Goal: Book appointment/travel/reservation

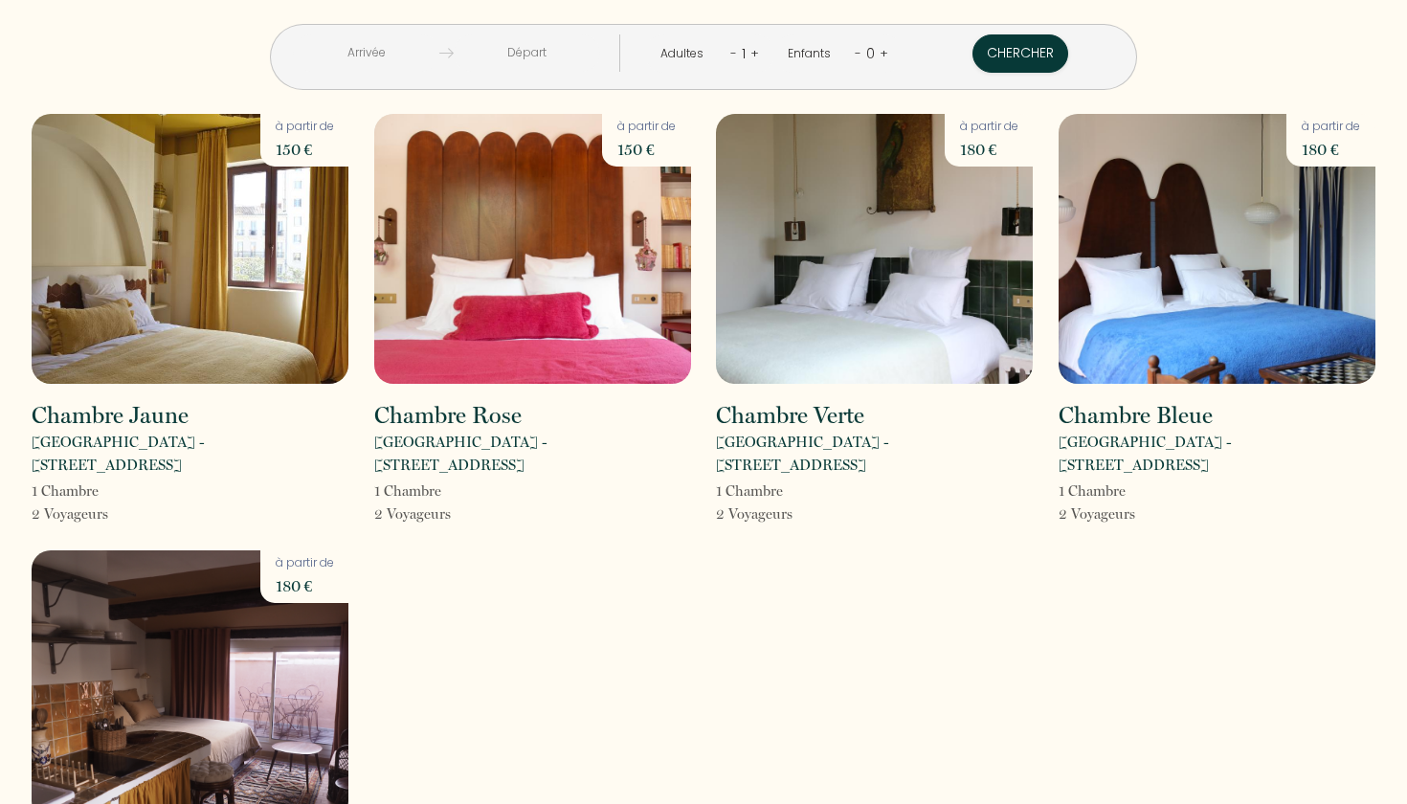
click at [321, 267] on img at bounding box center [190, 249] width 317 height 270
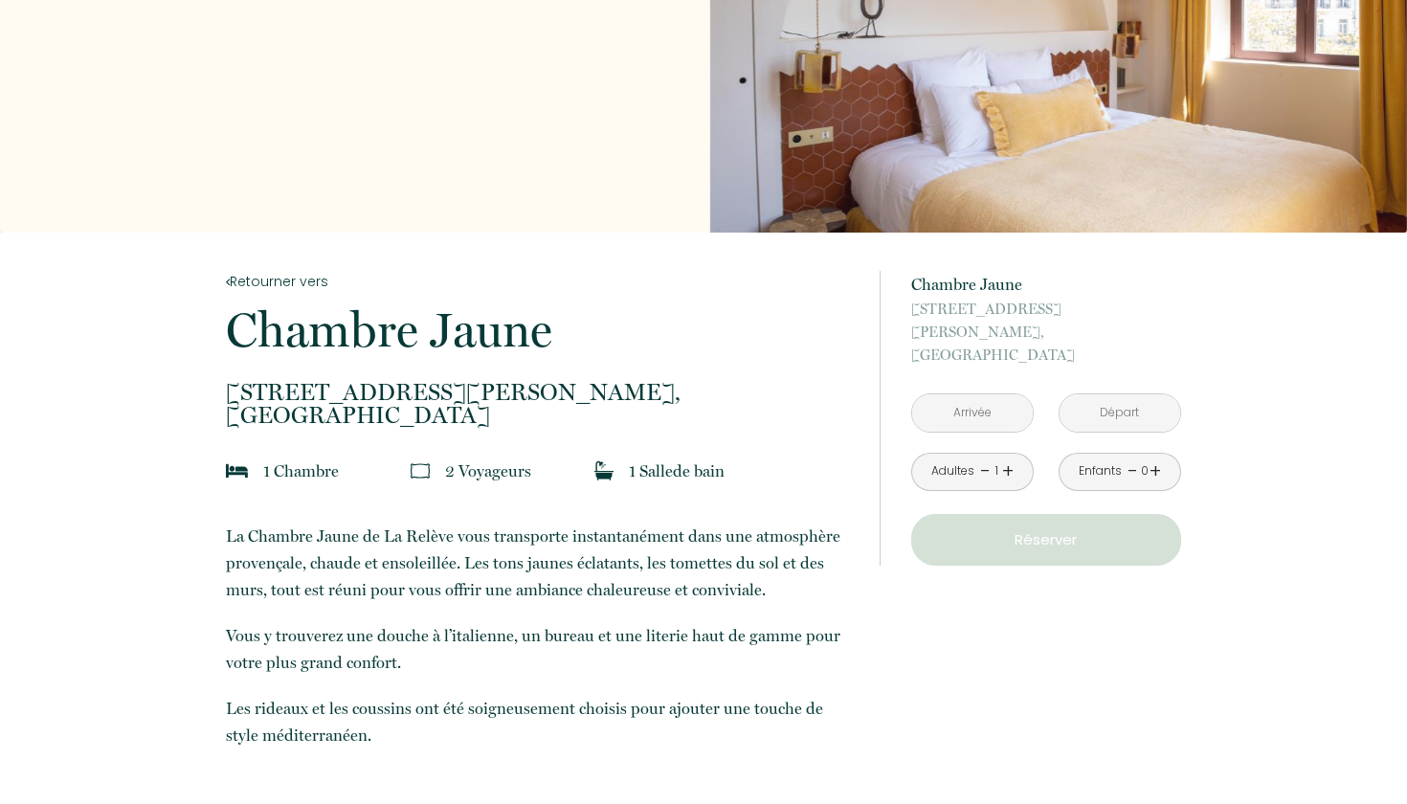
scroll to position [154, 0]
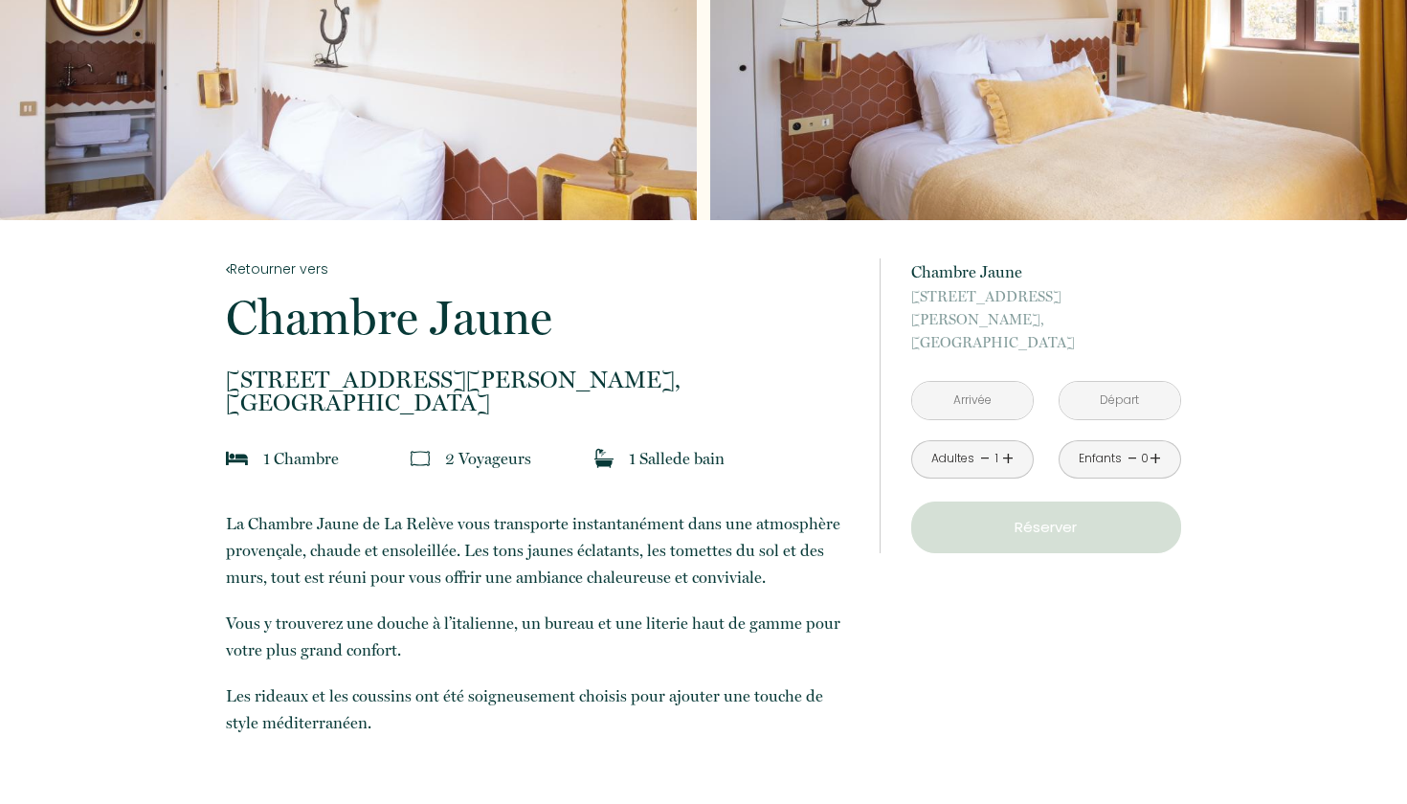
click at [1015, 440] on div "Adultes - 1 +" at bounding box center [972, 459] width 123 height 38
click at [1004, 444] on link "+" at bounding box center [1007, 459] width 11 height 30
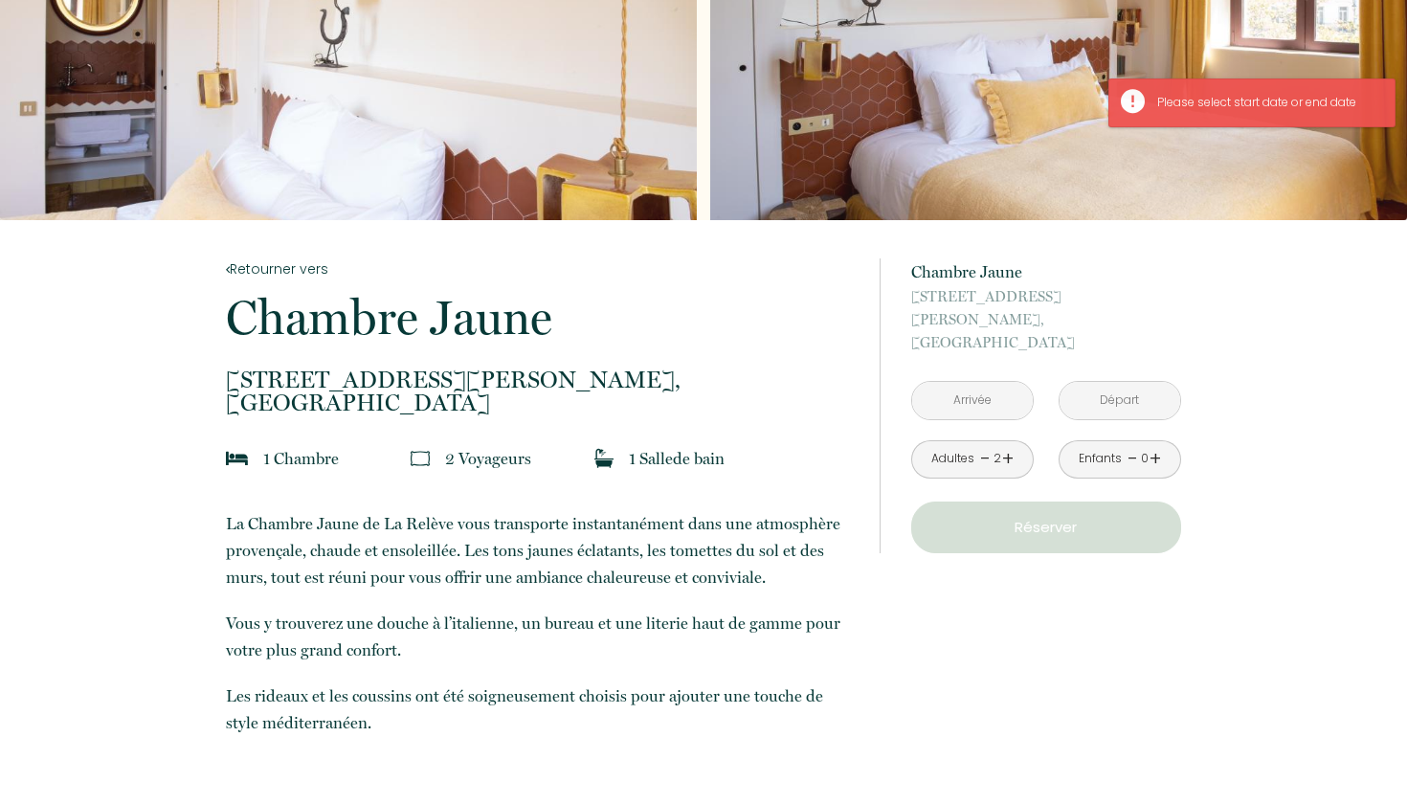
click at [1004, 385] on input "text" at bounding box center [972, 400] width 121 height 37
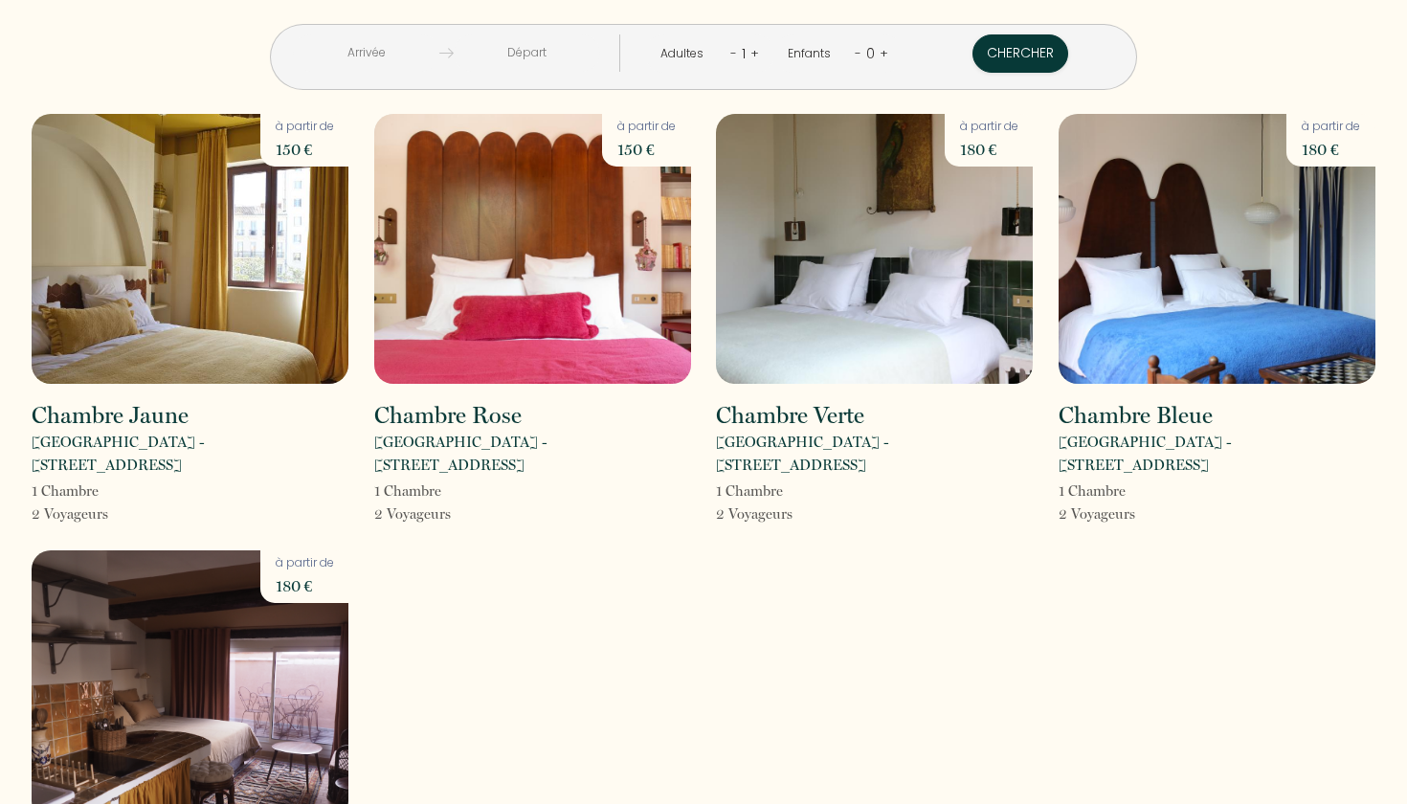
click at [1165, 266] on img at bounding box center [1217, 249] width 317 height 270
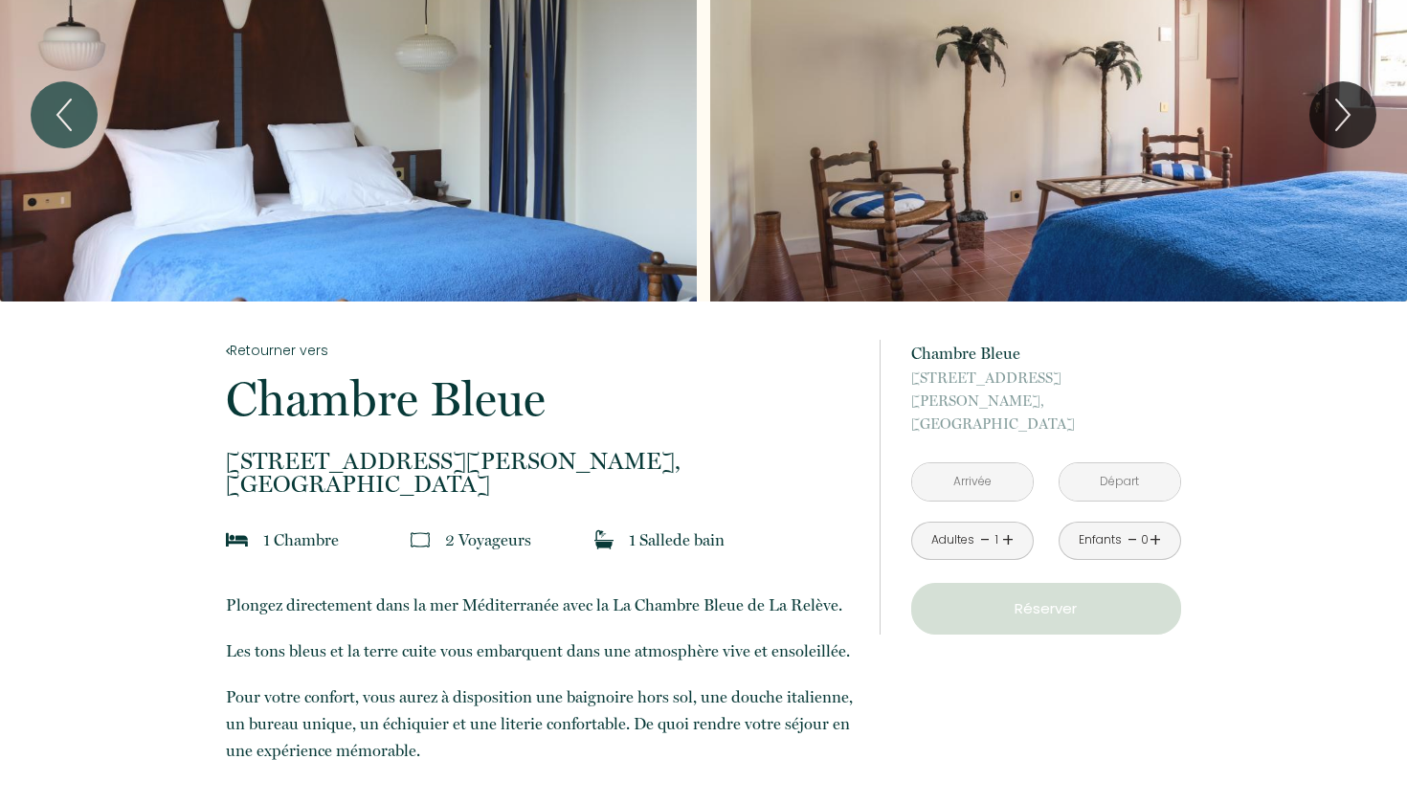
scroll to position [74, 0]
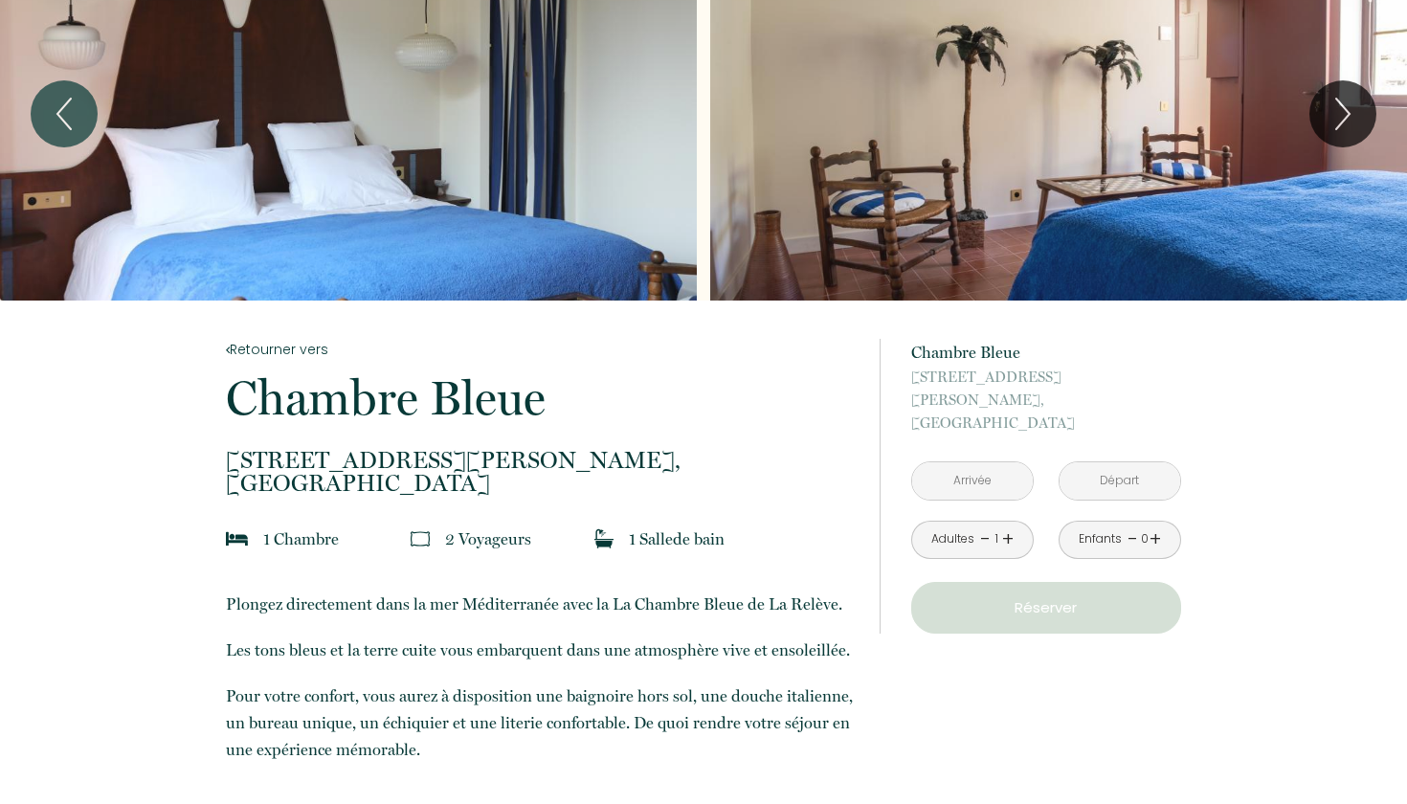
click at [1002, 469] on input "text" at bounding box center [972, 480] width 121 height 37
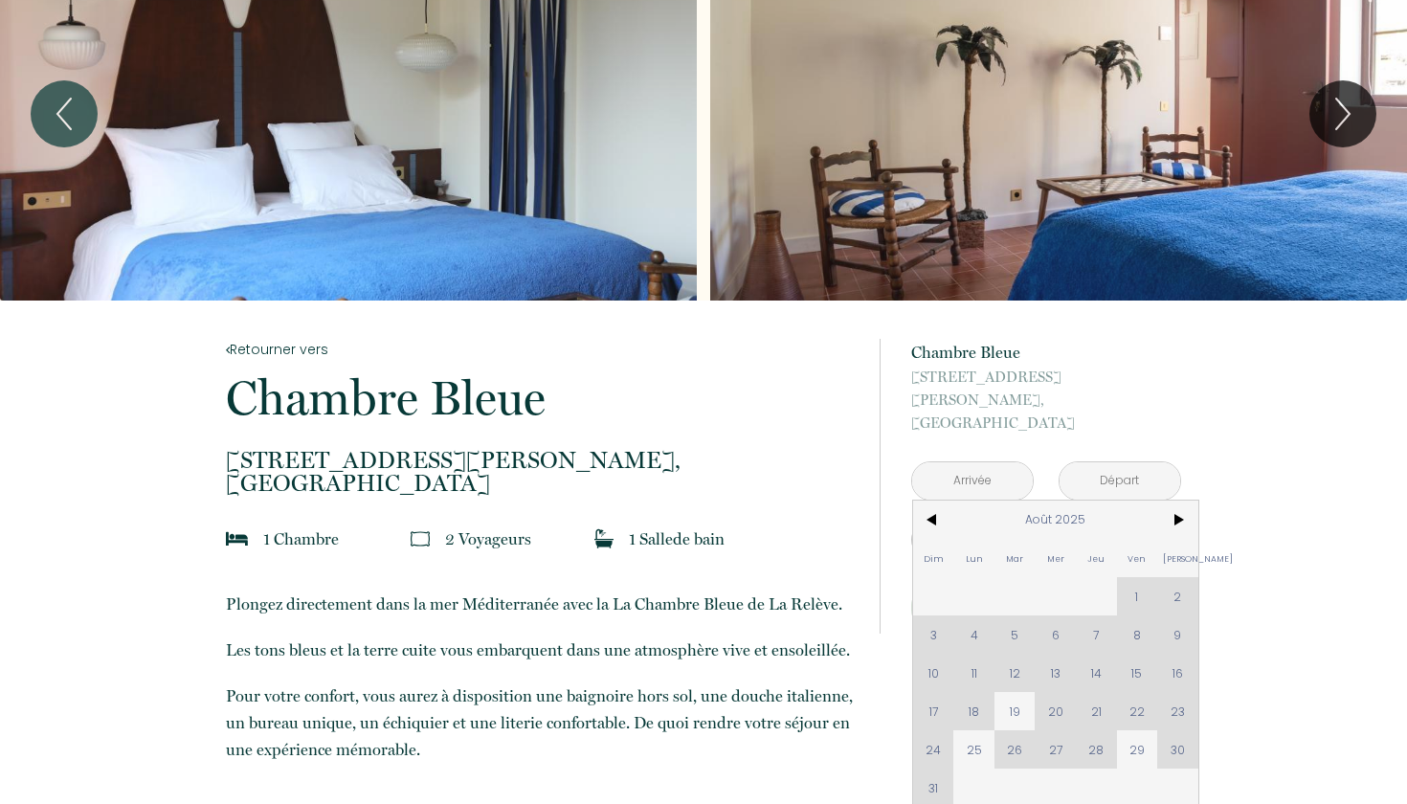
click at [1002, 469] on input "text" at bounding box center [972, 480] width 121 height 37
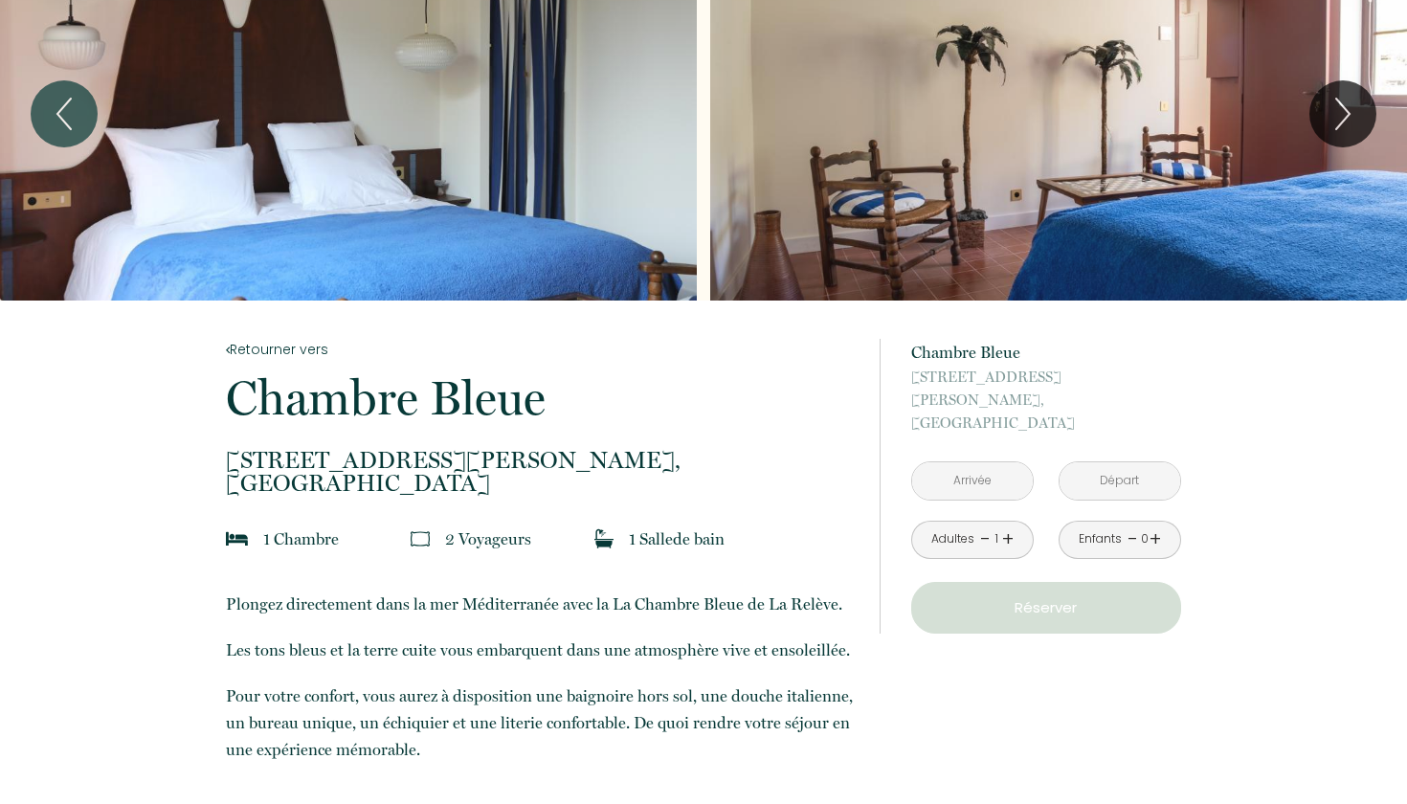
click at [996, 469] on input "text" at bounding box center [972, 480] width 121 height 37
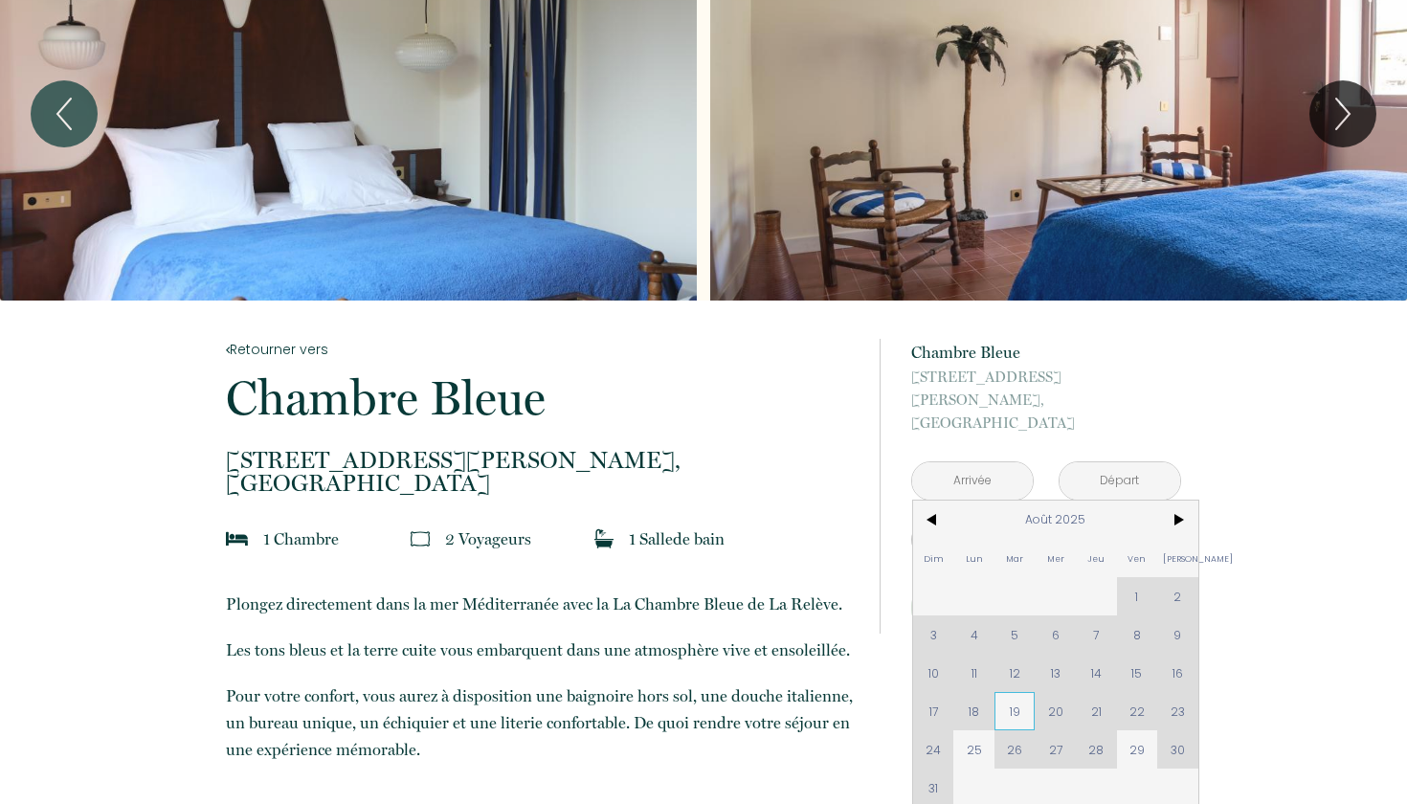
click at [1013, 692] on span "19" at bounding box center [1015, 711] width 41 height 38
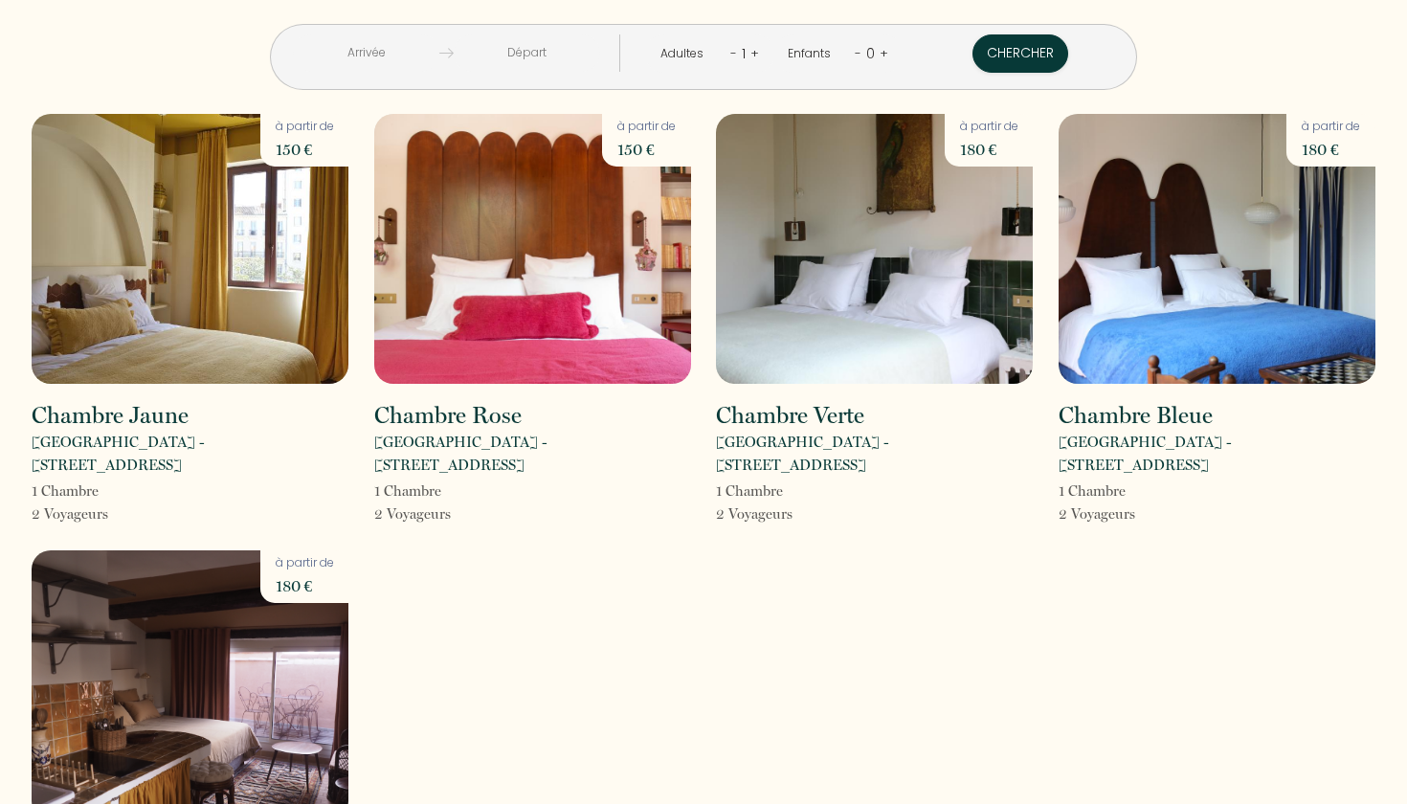
click at [584, 239] on img at bounding box center [532, 249] width 317 height 270
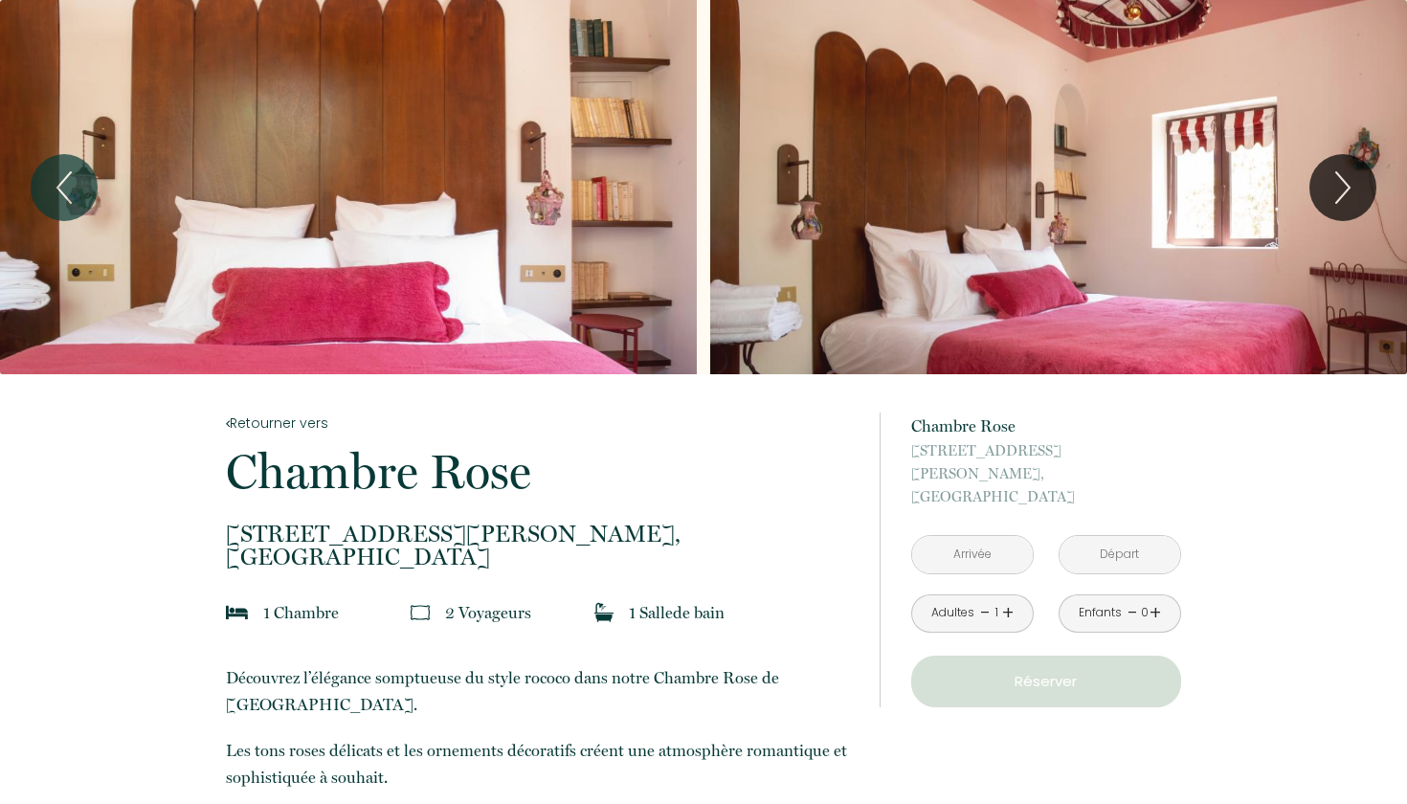
click at [994, 557] on div "à partir de 150 € Chambre Rose [STREET_ADDRESS] < [DATE] > Dim Lun Mar Mer Jeu …" at bounding box center [1046, 560] width 270 height 295
click at [994, 542] on input "text" at bounding box center [972, 554] width 121 height 37
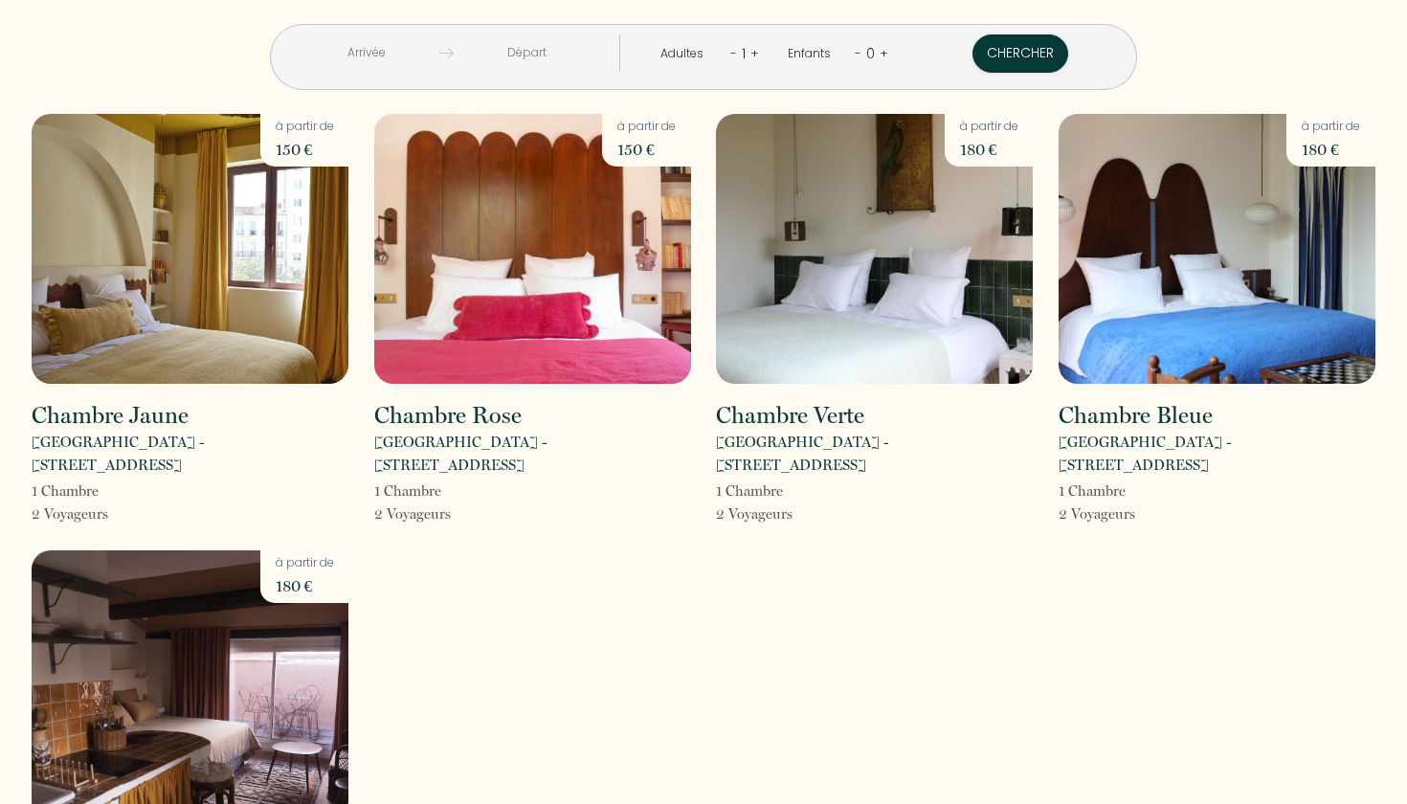
click at [775, 298] on img at bounding box center [874, 249] width 317 height 270
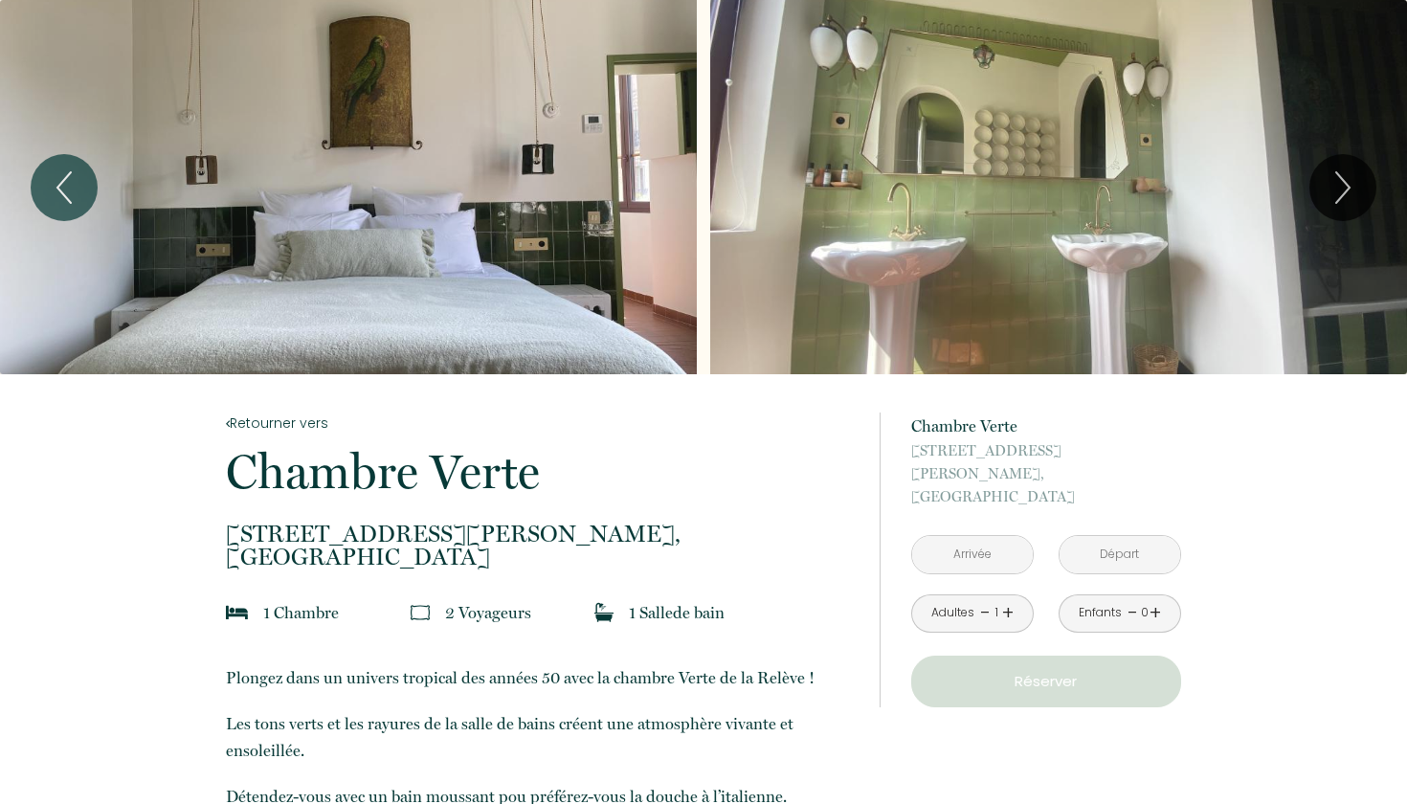
click at [983, 536] on input "text" at bounding box center [972, 554] width 121 height 37
